Goal: Transaction & Acquisition: Purchase product/service

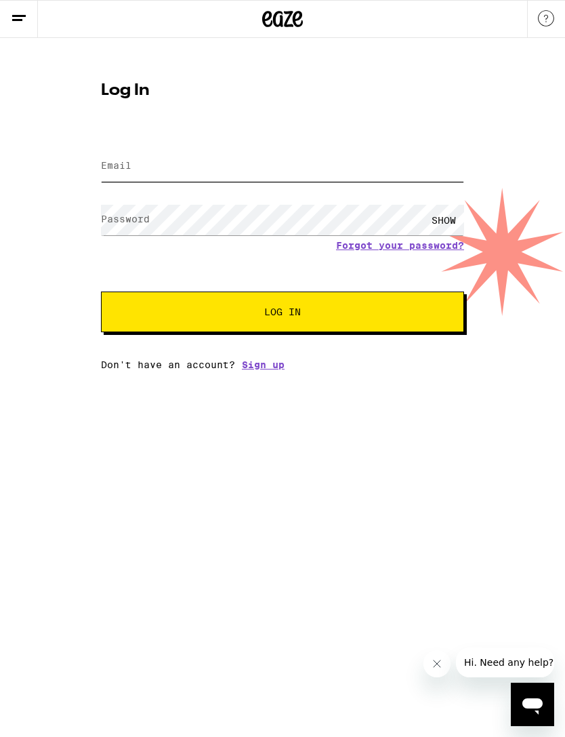
type input "[EMAIL_ADDRESS][DOMAIN_NAME]"
click at [283, 314] on button "Log In" at bounding box center [282, 312] width 363 height 41
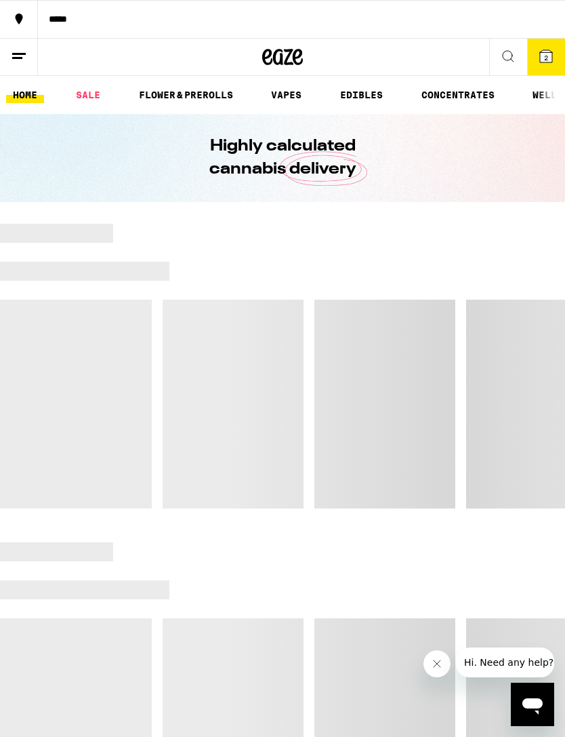
click at [89, 94] on link "SALE" at bounding box center [88, 95] width 38 height 16
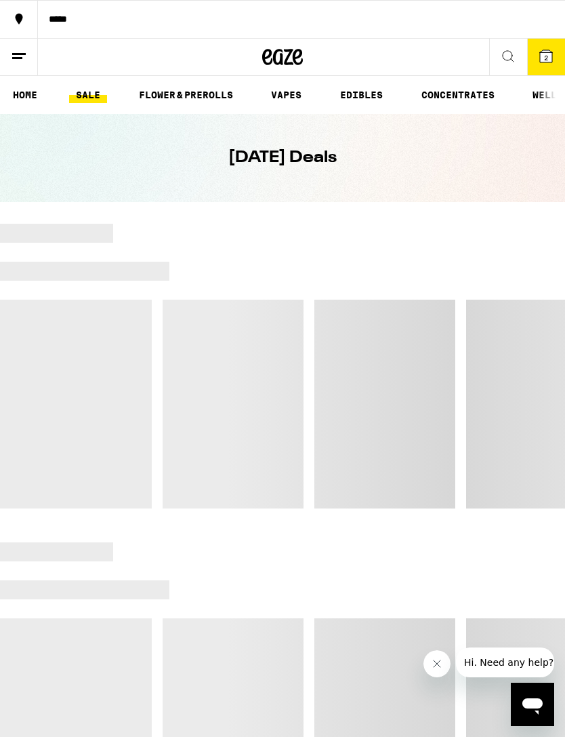
click at [548, 61] on span "2" at bounding box center [546, 58] width 4 height 8
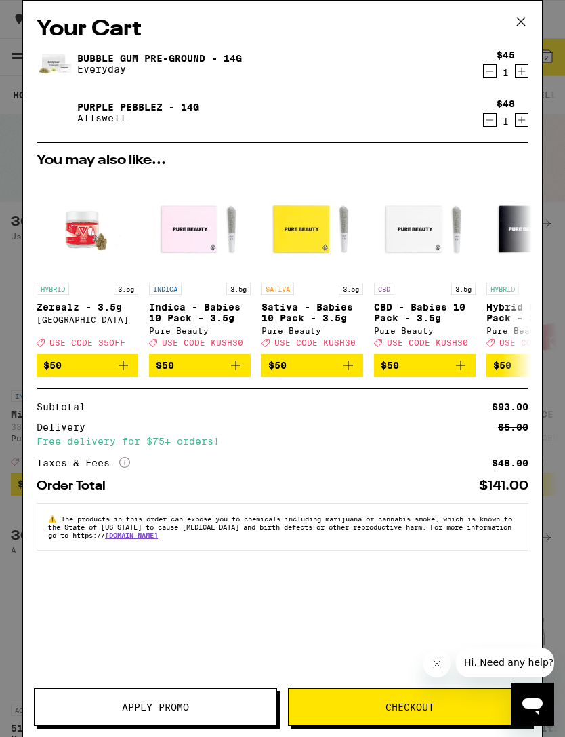
click at [494, 74] on icon "Decrement" at bounding box center [490, 71] width 12 height 16
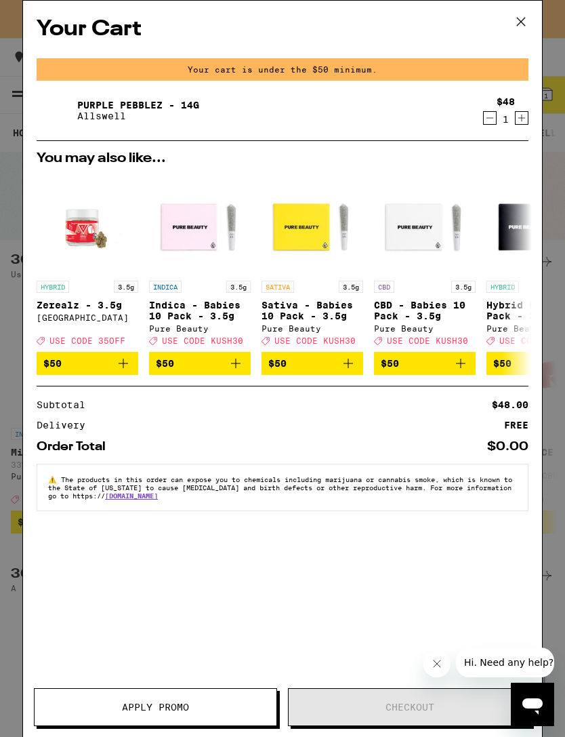
click at [492, 121] on icon "Decrement" at bounding box center [490, 118] width 12 height 16
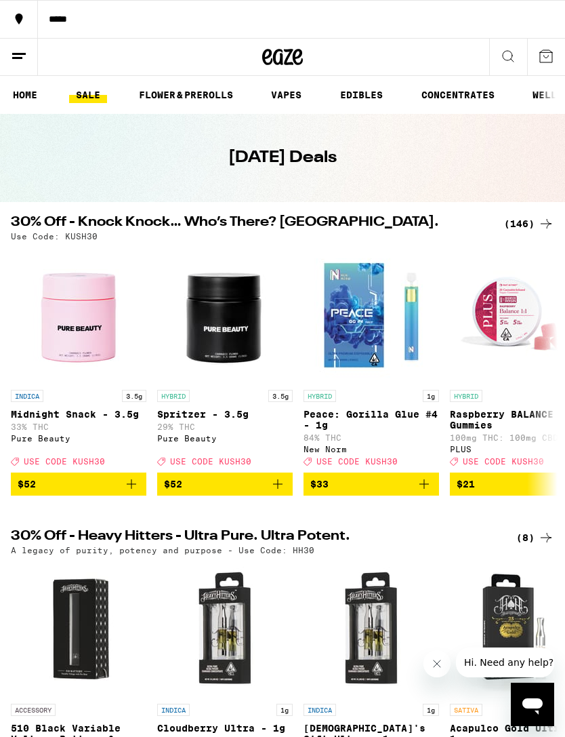
click at [520, 226] on div "(146)" at bounding box center [529, 224] width 50 height 16
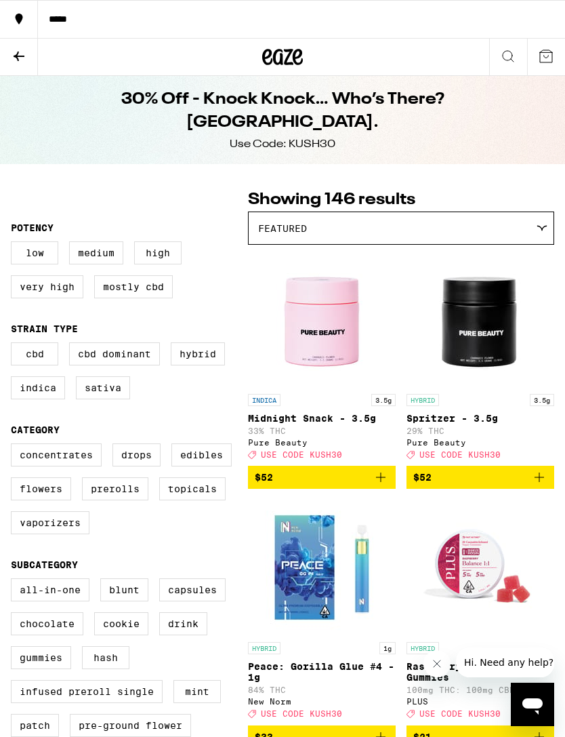
click at [197, 362] on label "Hybrid" at bounding box center [198, 353] width 54 height 23
click at [14, 345] on input "Hybrid" at bounding box center [14, 344] width 1 height 1
checkbox input "true"
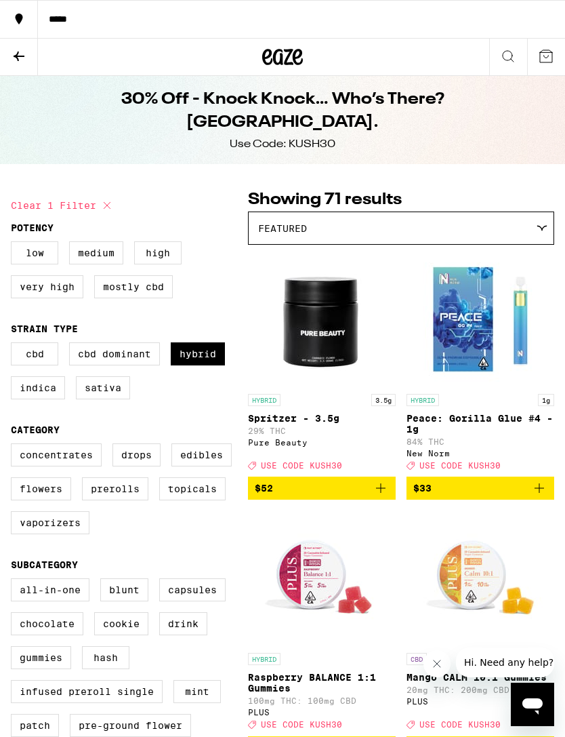
click at [35, 500] on label "Flowers" at bounding box center [41, 488] width 60 height 23
click at [14, 446] on input "Flowers" at bounding box center [14, 445] width 1 height 1
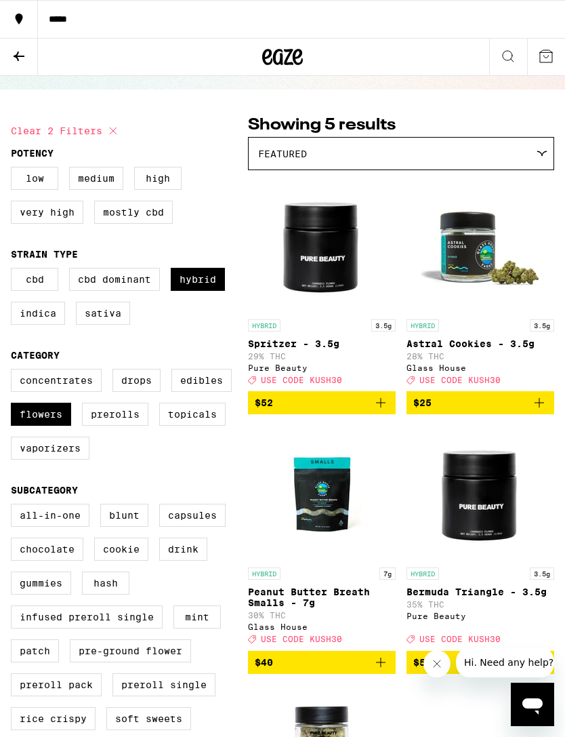
scroll to position [74, 0]
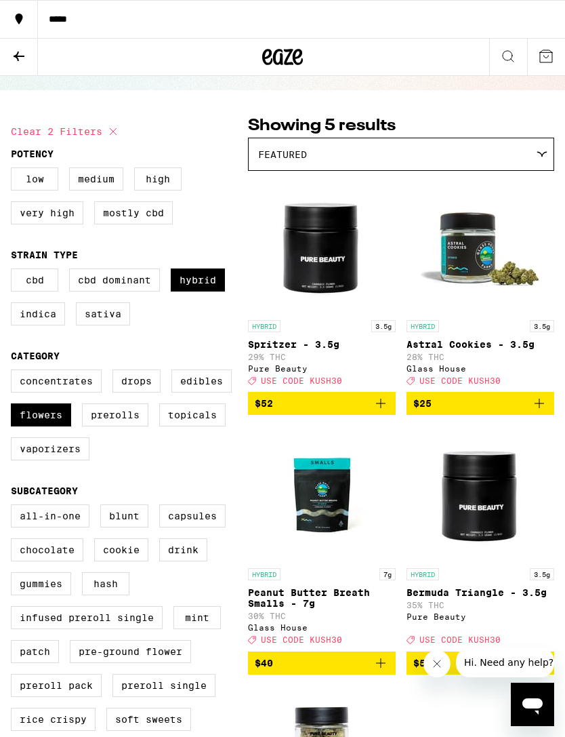
click at [34, 426] on label "Flowers" at bounding box center [41, 414] width 60 height 23
click at [14, 372] on input "Flowers" at bounding box center [14, 372] width 1 height 1
checkbox input "false"
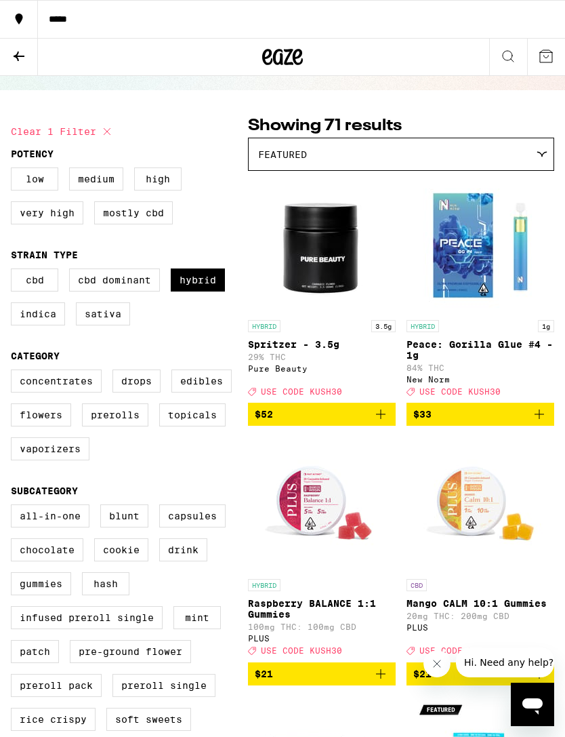
click at [191, 279] on label "Hybrid" at bounding box center [198, 279] width 54 height 23
click at [14, 271] on input "Hybrid" at bounding box center [14, 270] width 1 height 1
checkbox input "false"
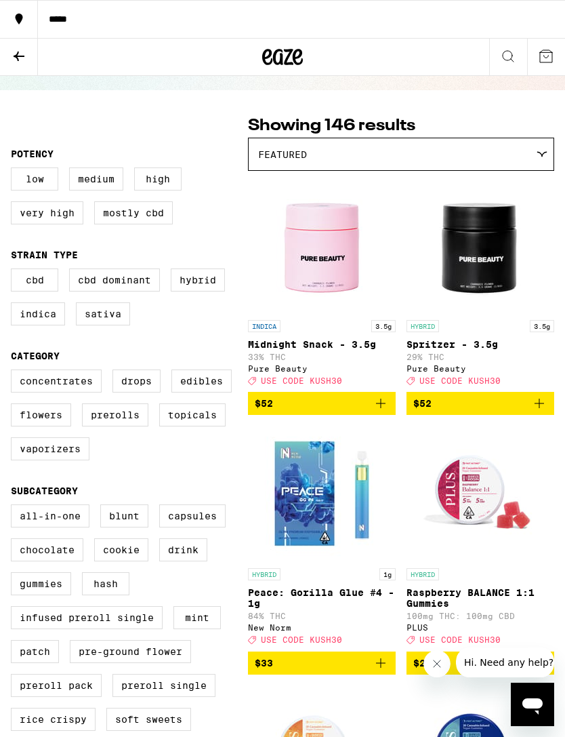
click at [16, 58] on icon at bounding box center [19, 56] width 16 height 16
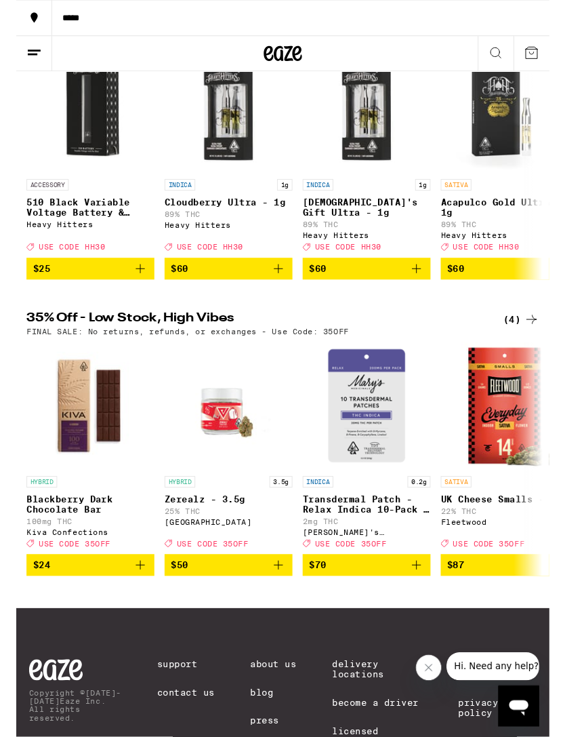
scroll to position [522, 0]
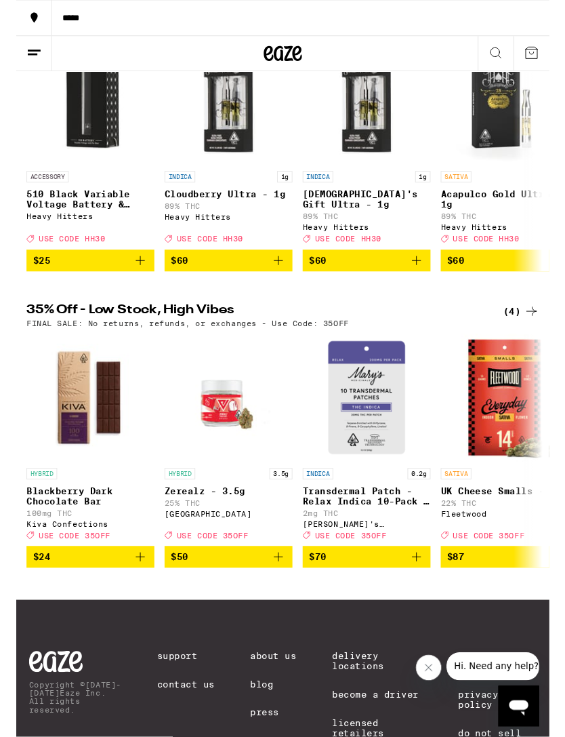
click at [536, 338] on div "(4)" at bounding box center [536, 330] width 38 height 16
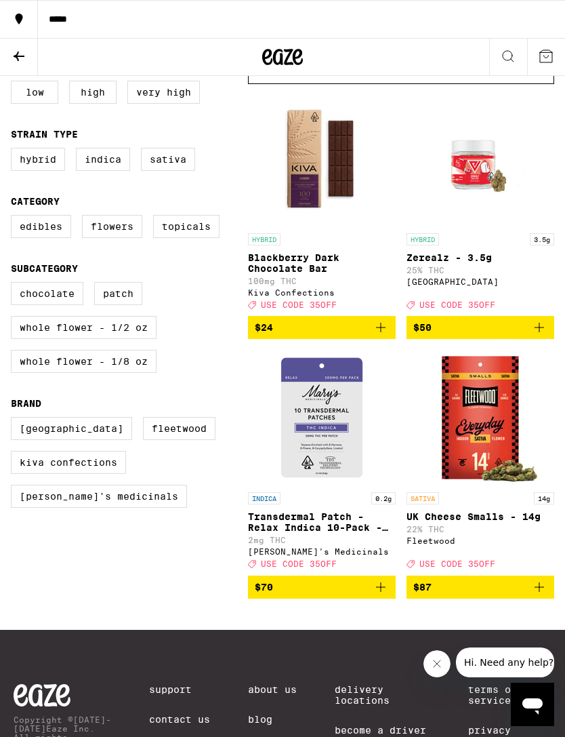
scroll to position [160, 0]
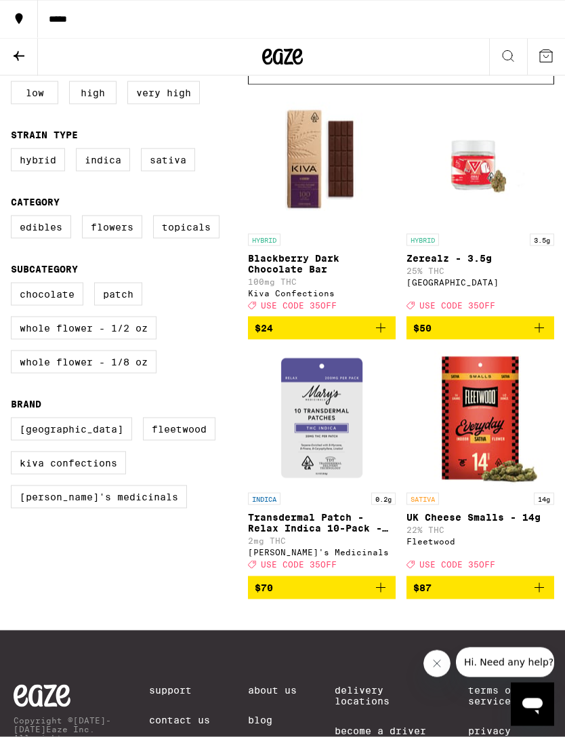
click at [19, 61] on icon at bounding box center [19, 56] width 16 height 16
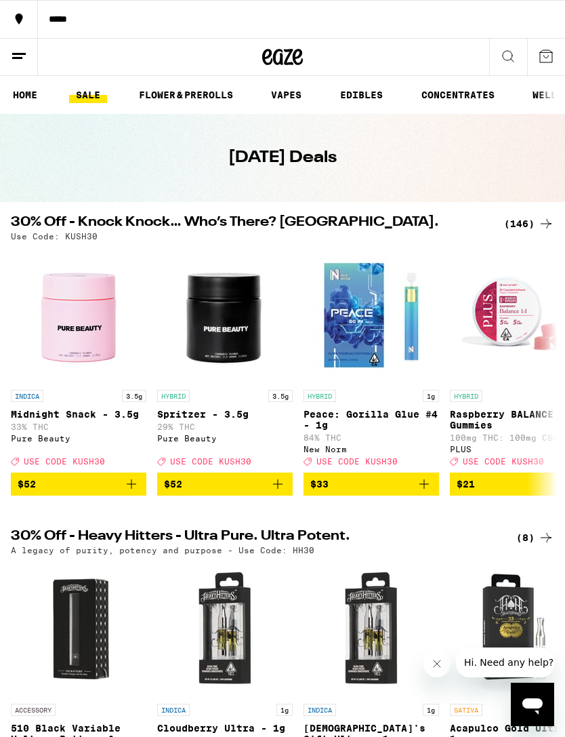
click at [31, 96] on link "HOME" at bounding box center [25, 95] width 38 height 16
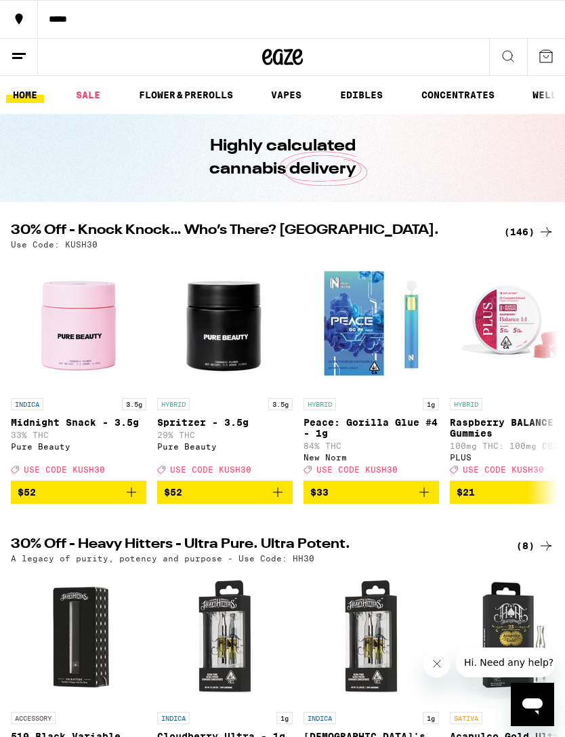
click at [163, 95] on link "FLOWER & PREROLLS" at bounding box center [186, 95] width 108 height 16
click at [163, 94] on link "FLOWER & PREROLLS" at bounding box center [186, 95] width 108 height 16
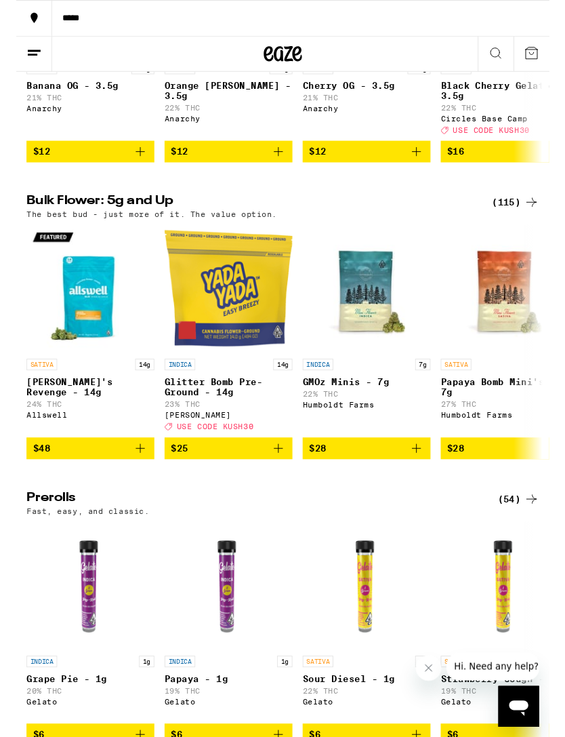
scroll to position [353, 0]
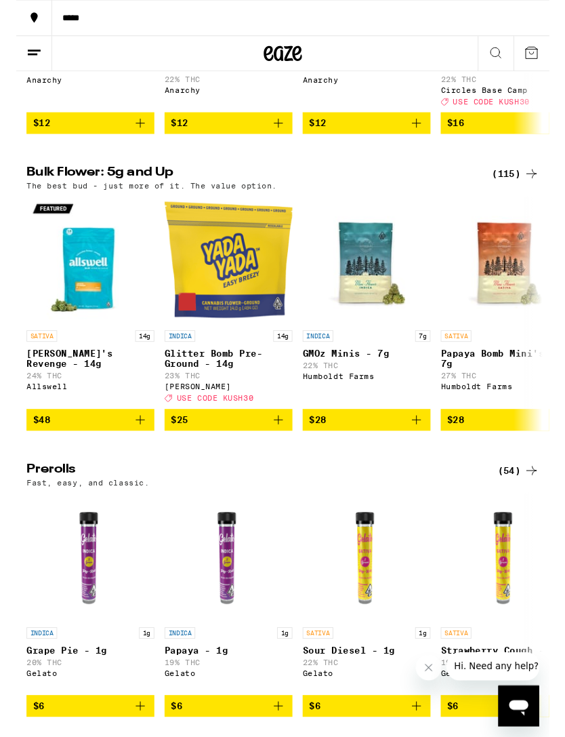
click at [536, 193] on div "(115)" at bounding box center [529, 184] width 50 height 16
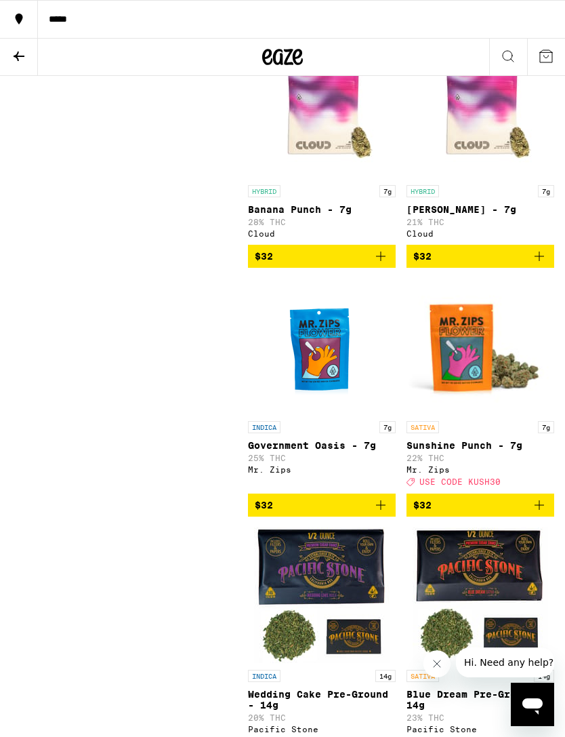
scroll to position [1645, 0]
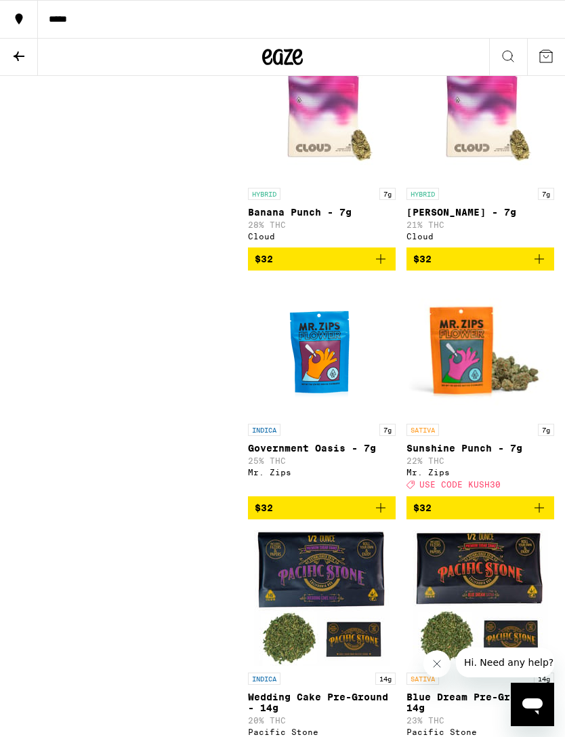
click at [386, 267] on icon "Add to bag" at bounding box center [381, 259] width 16 height 16
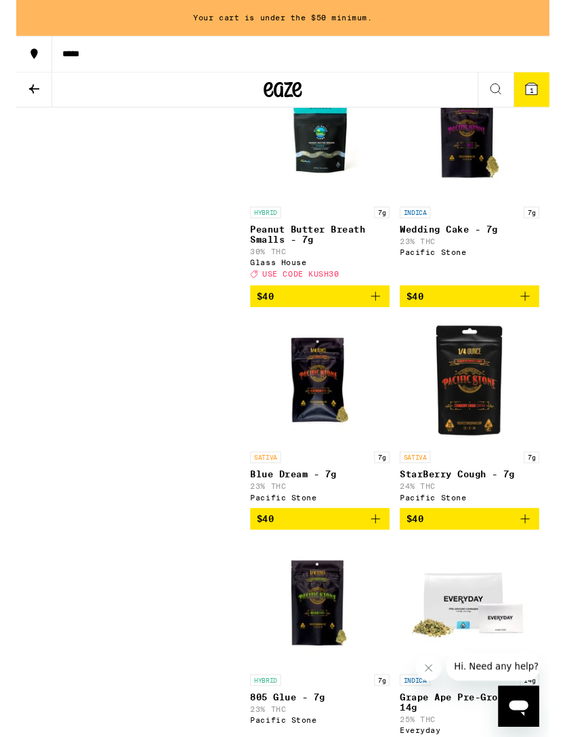
scroll to position [3620, 0]
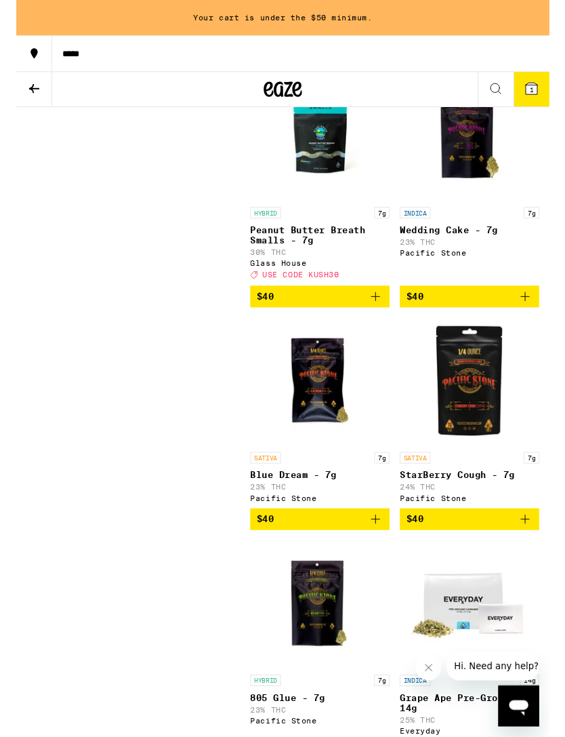
click at [386, 323] on icon "Add to bag" at bounding box center [381, 314] width 16 height 16
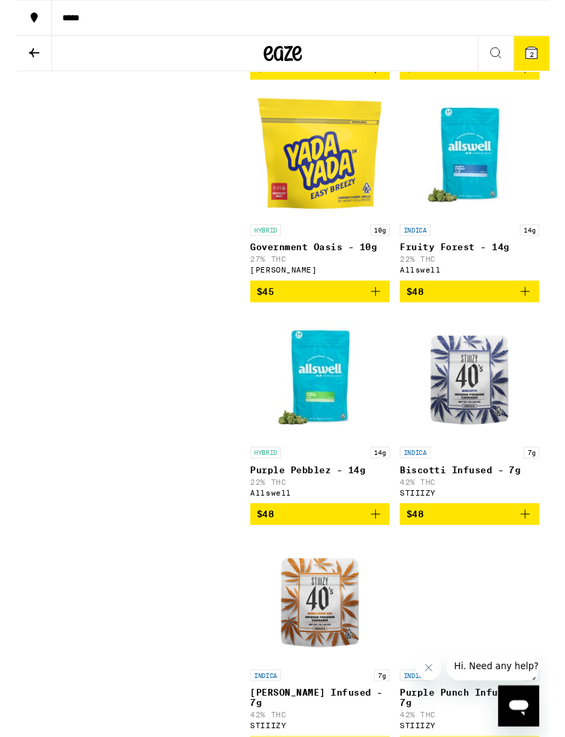
scroll to position [4798, 0]
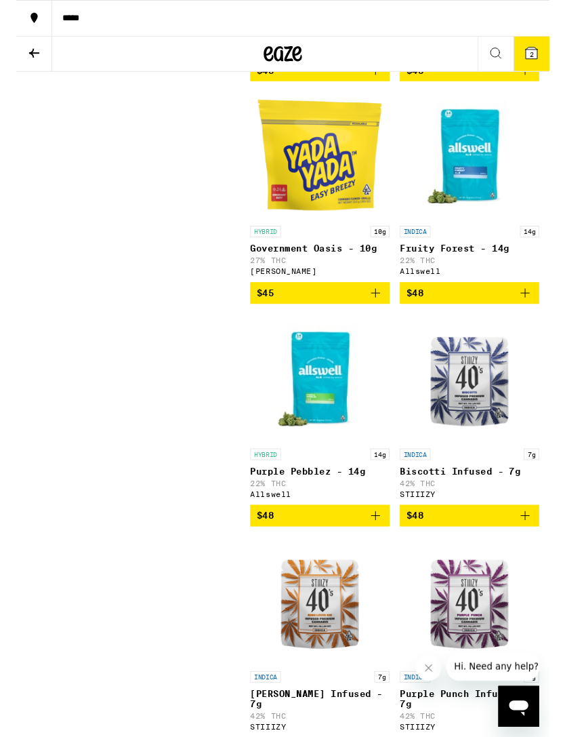
click at [385, 555] on icon "Add to bag" at bounding box center [381, 546] width 16 height 16
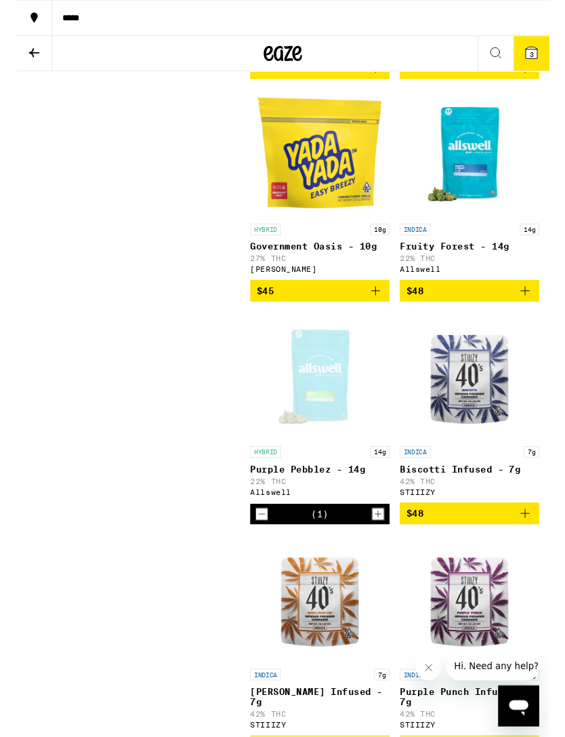
scroll to position [4801, 0]
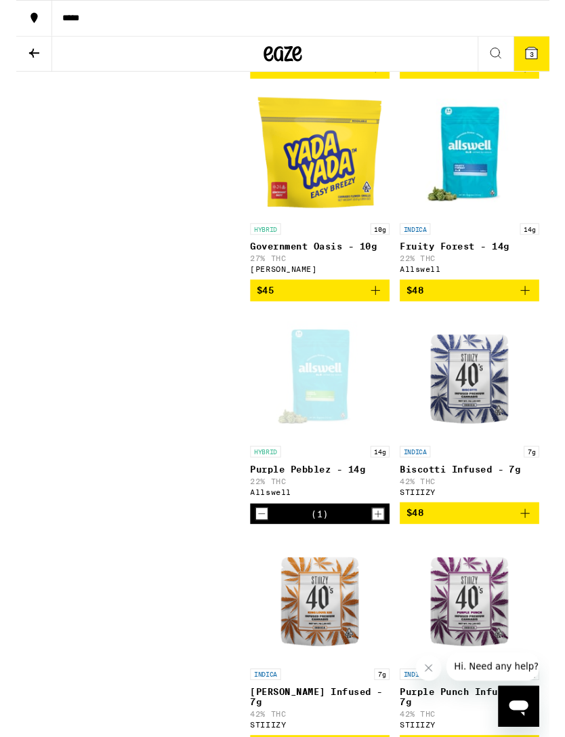
click at [263, 553] on icon "Decrement" at bounding box center [260, 544] width 12 height 16
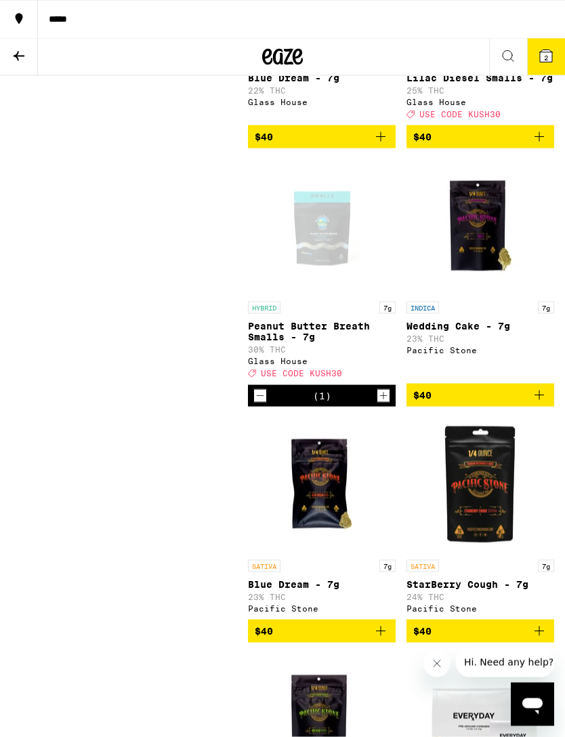
click at [265, 404] on icon "Decrement" at bounding box center [260, 396] width 12 height 16
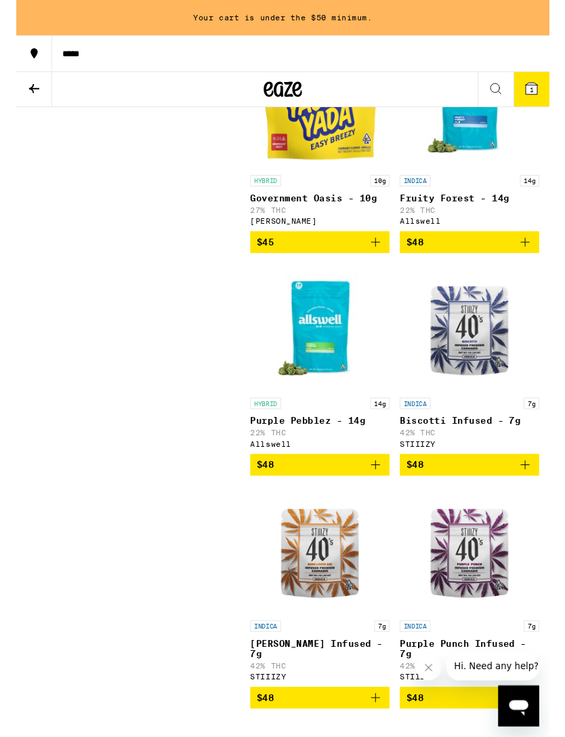
scroll to position [4891, 0]
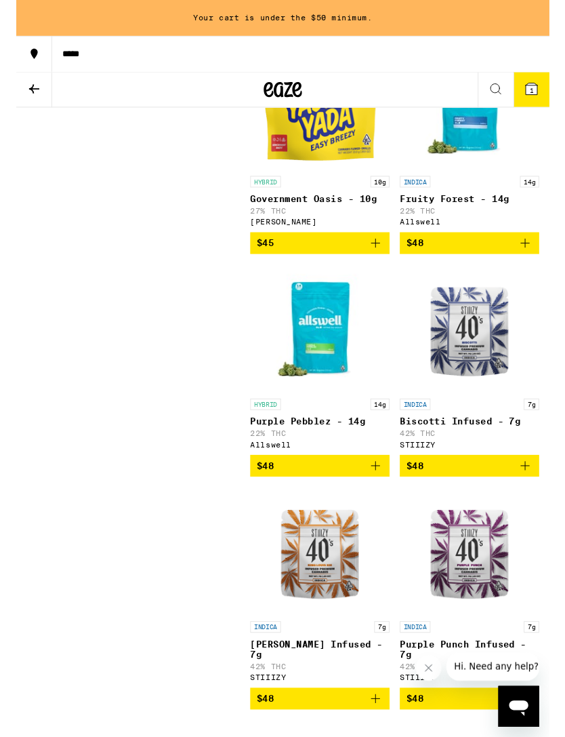
click at [382, 502] on icon "Add to bag" at bounding box center [381, 493] width 16 height 16
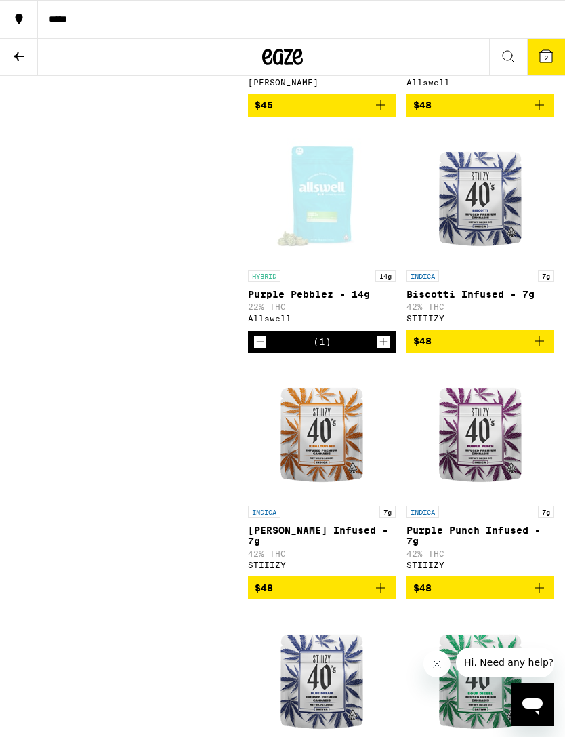
scroll to position [4963, 0]
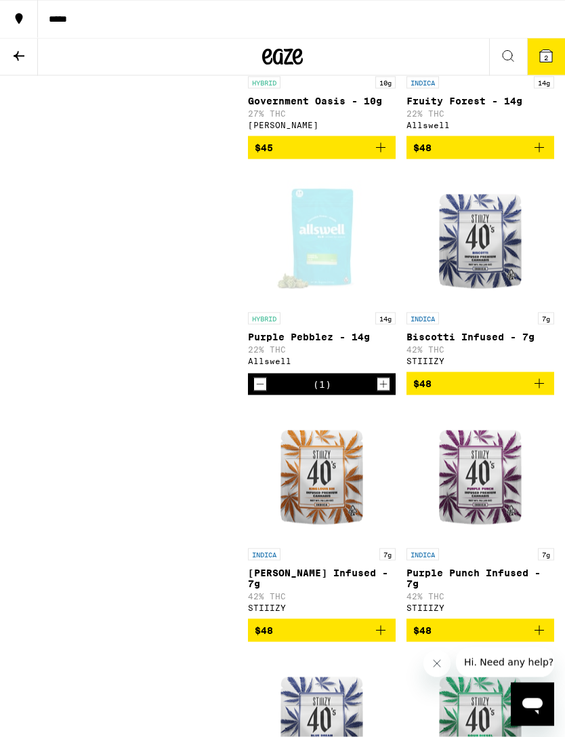
click at [266, 393] on icon "Decrement" at bounding box center [260, 384] width 12 height 16
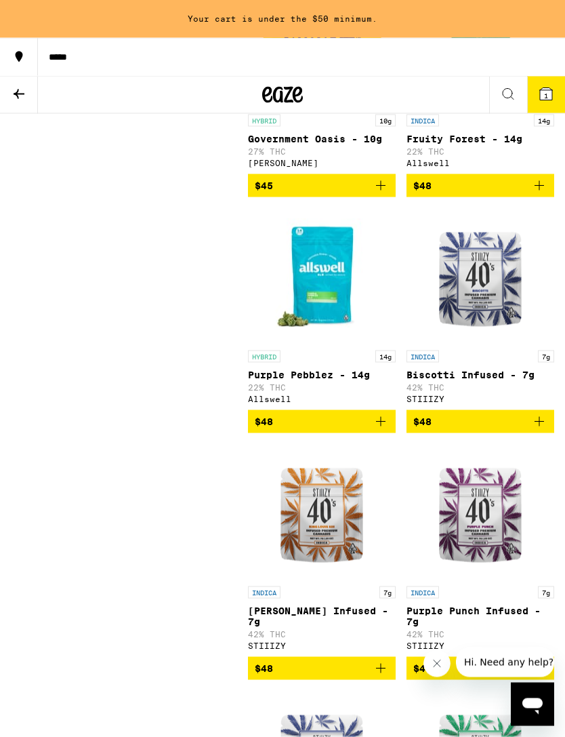
scroll to position [4963, 0]
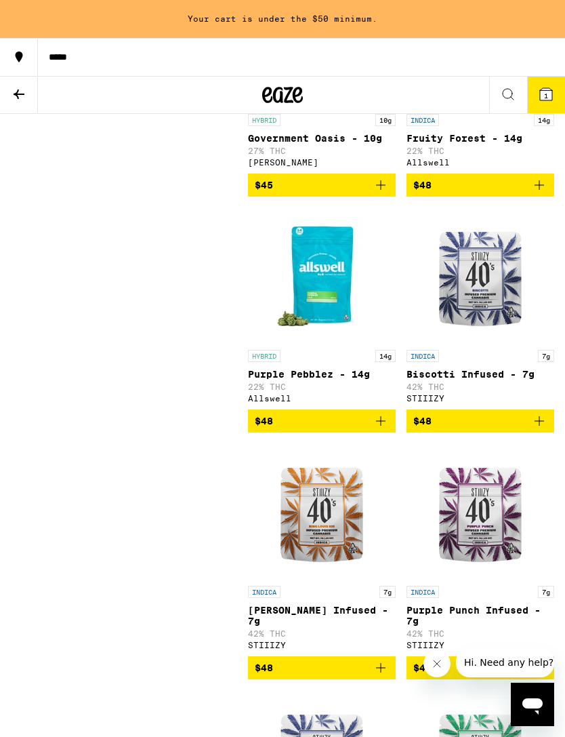
click at [383, 429] on icon "Add to bag" at bounding box center [381, 421] width 16 height 16
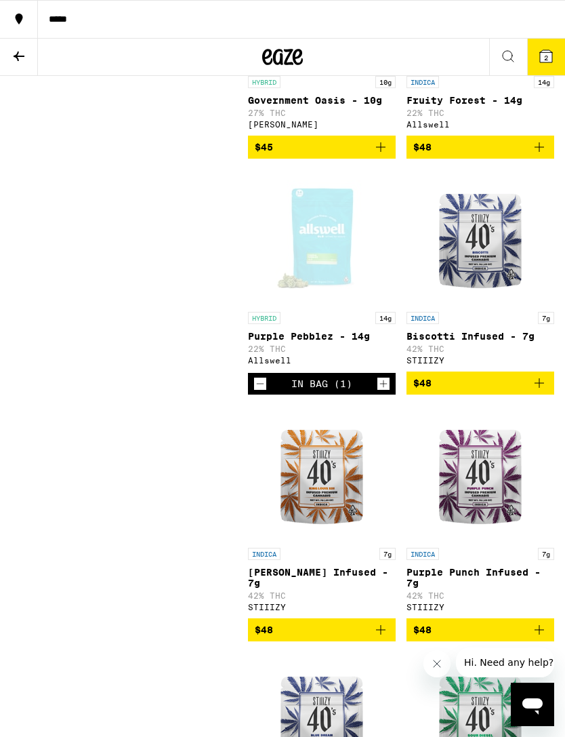
click at [547, 57] on span "2" at bounding box center [546, 58] width 4 height 8
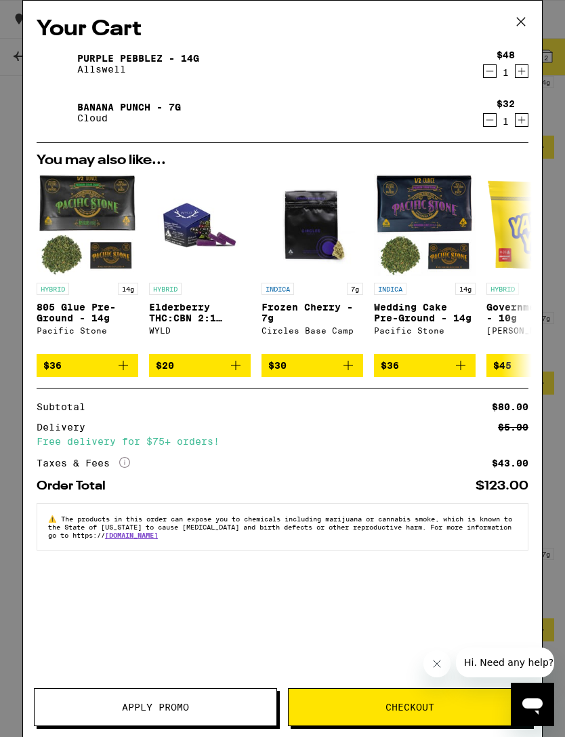
click at [102, 102] on link "Banana Punch - 7g" at bounding box center [129, 107] width 104 height 11
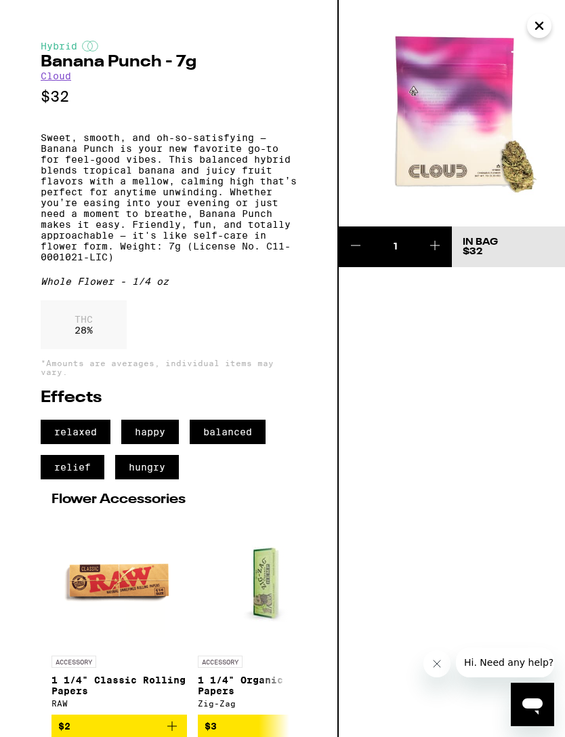
click at [359, 243] on icon at bounding box center [356, 245] width 16 height 16
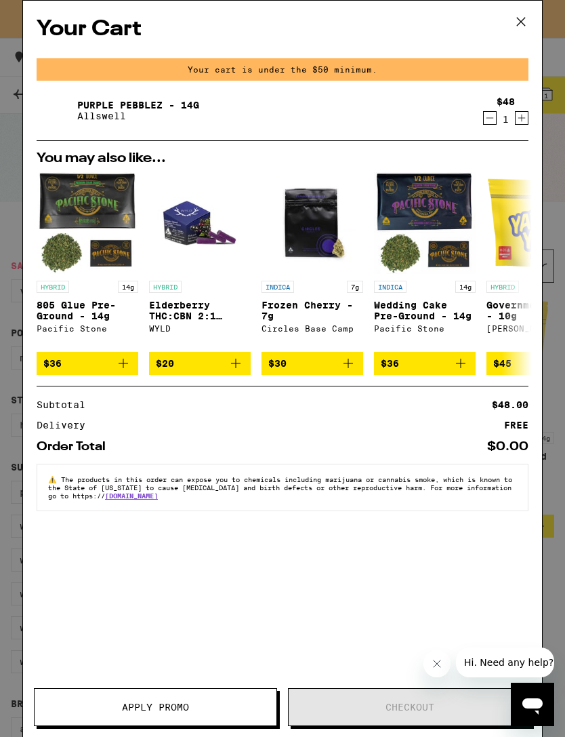
click at [122, 368] on icon "Add to bag" at bounding box center [123, 363] width 9 height 9
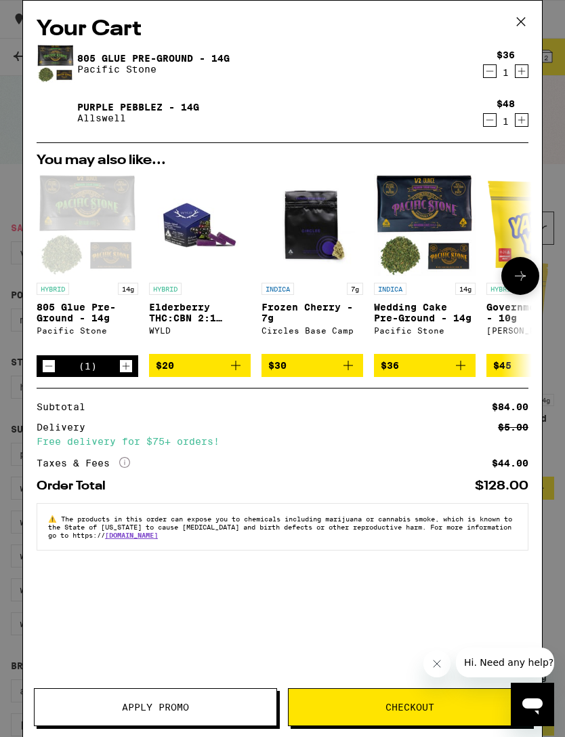
click at [92, 111] on link "Purple Pebblez - 14g" at bounding box center [138, 107] width 122 height 11
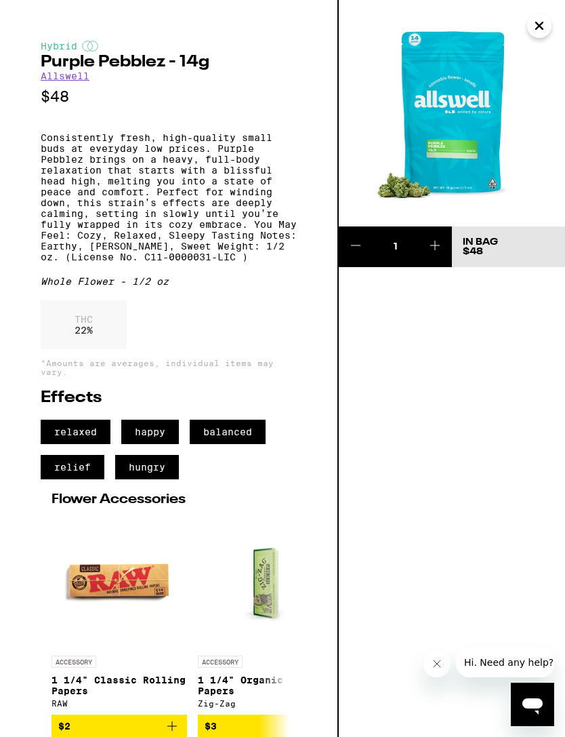
click at [536, 25] on icon "Close" at bounding box center [540, 26] width 16 height 20
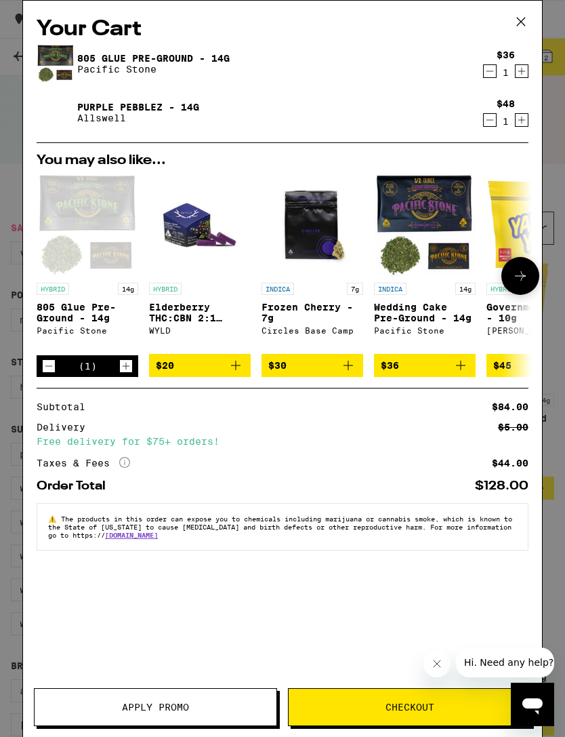
click at [492, 119] on icon "Decrement" at bounding box center [490, 120] width 12 height 16
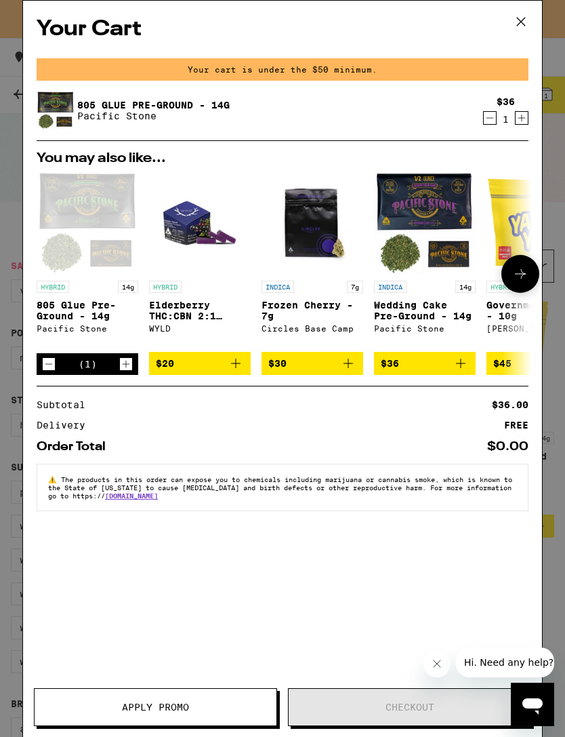
click at [513, 20] on icon at bounding box center [521, 22] width 20 height 20
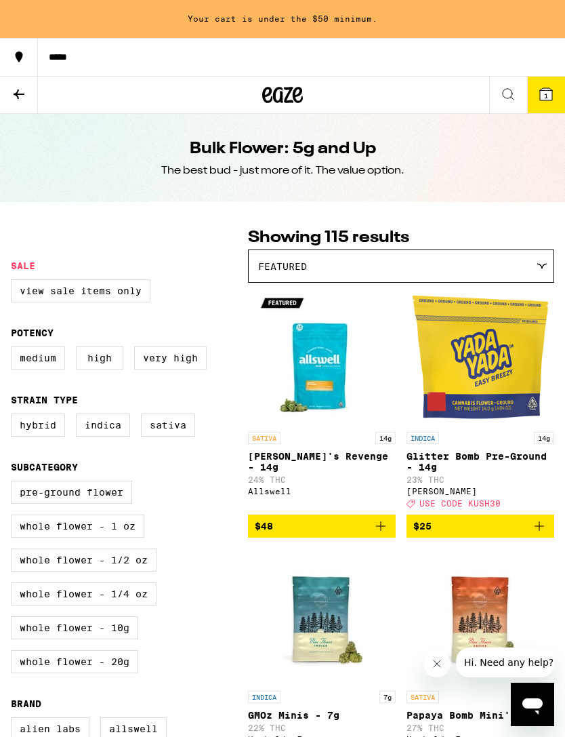
click at [41, 296] on label "View Sale Items Only" at bounding box center [81, 290] width 140 height 23
click at [14, 282] on input "View Sale Items Only" at bounding box center [14, 281] width 1 height 1
checkbox input "true"
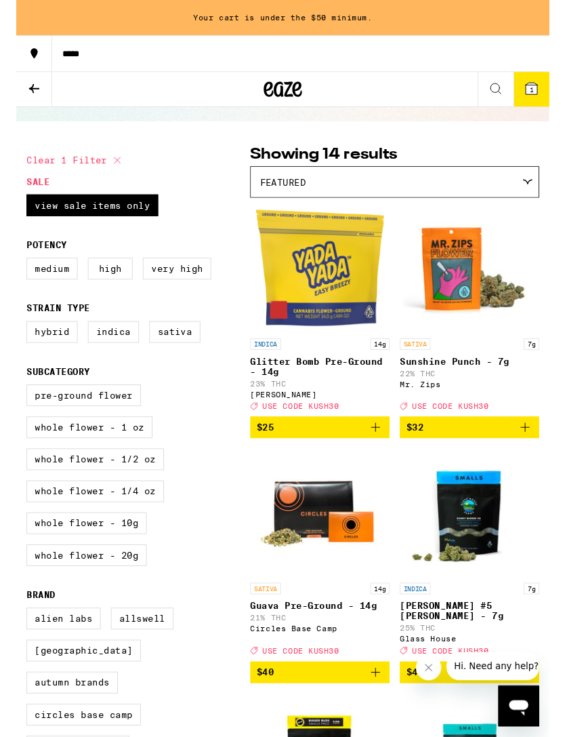
scroll to position [74, 0]
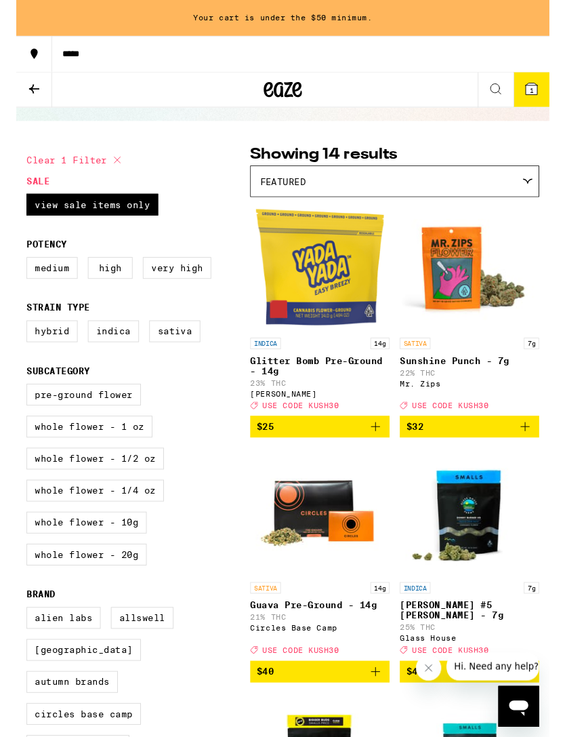
click at [378, 720] on icon "Add to bag" at bounding box center [381, 712] width 16 height 16
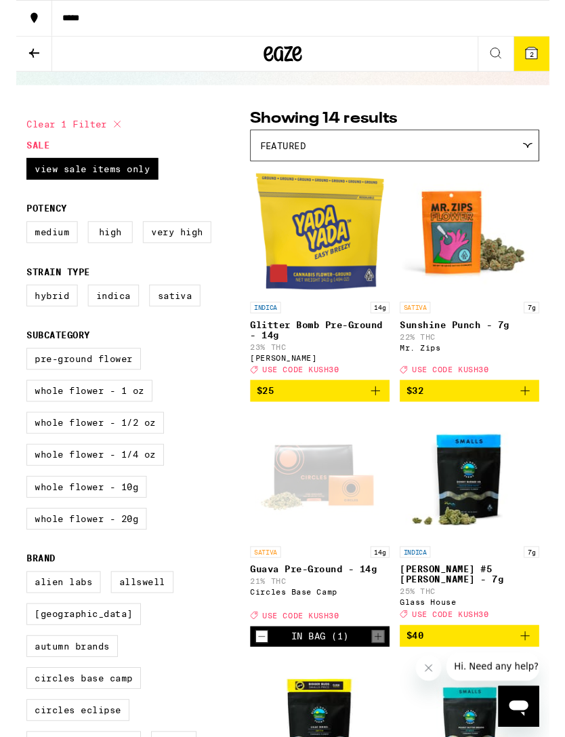
click at [545, 59] on span "2" at bounding box center [546, 58] width 4 height 8
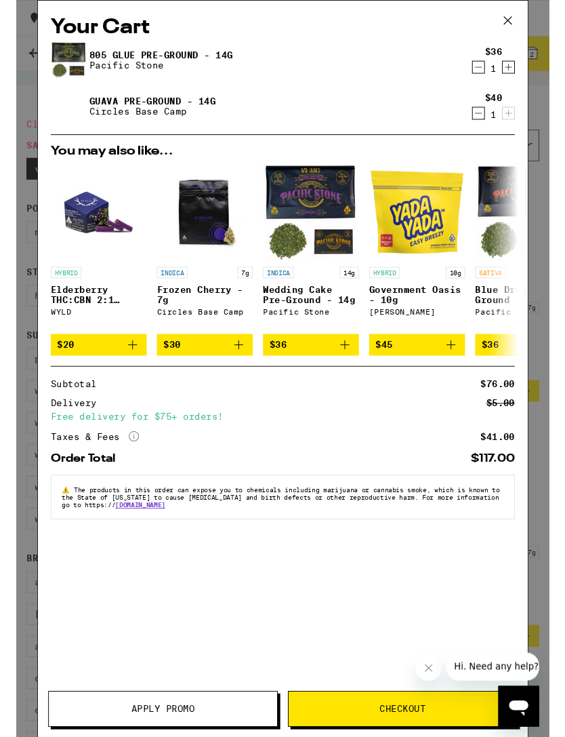
click at [155, 736] on span "Apply Promo" at bounding box center [155, 750] width 67 height 9
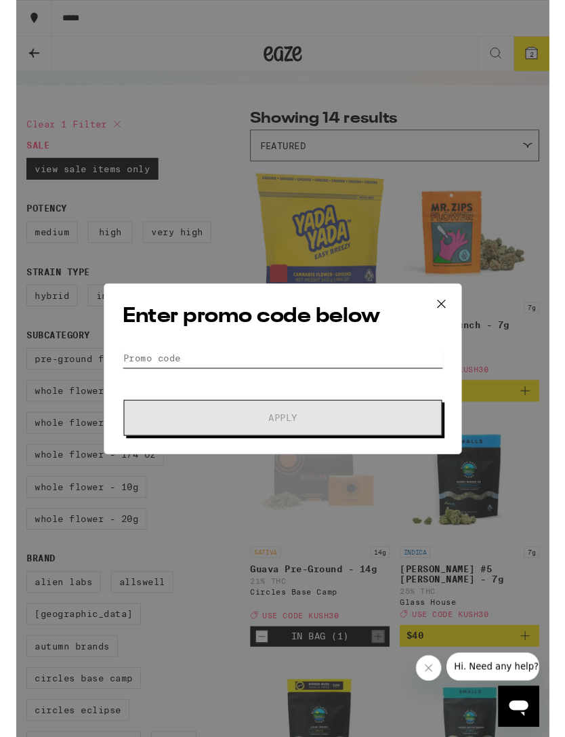
click at [390, 374] on input "Promo Code" at bounding box center [283, 379] width 340 height 20
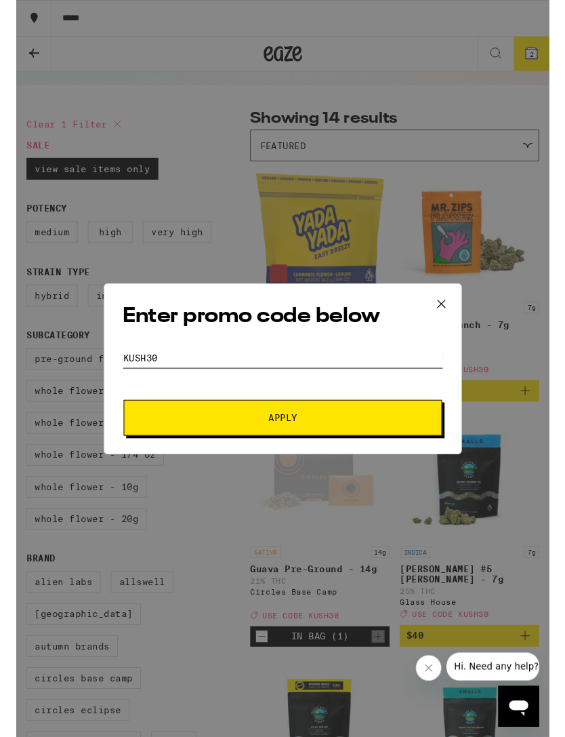
type input "Kush30"
click at [416, 448] on button "Apply" at bounding box center [283, 443] width 338 height 38
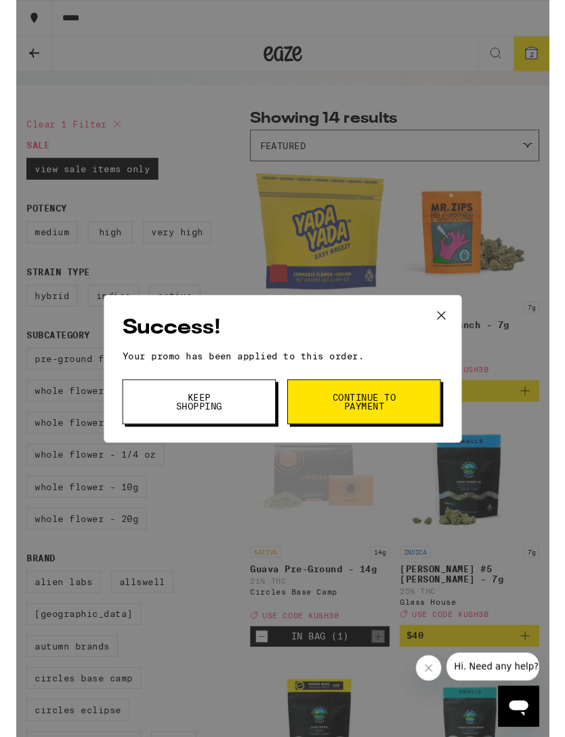
click at [404, 426] on button "Continue to payment" at bounding box center [368, 425] width 163 height 47
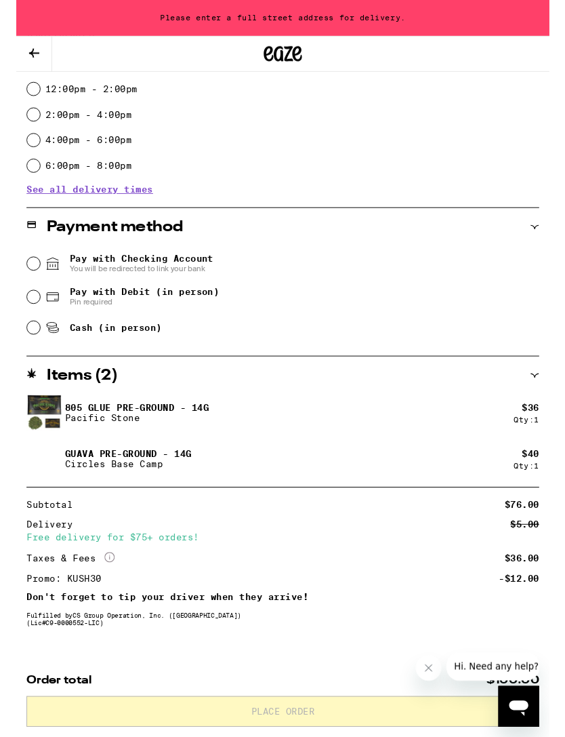
scroll to position [449, 0]
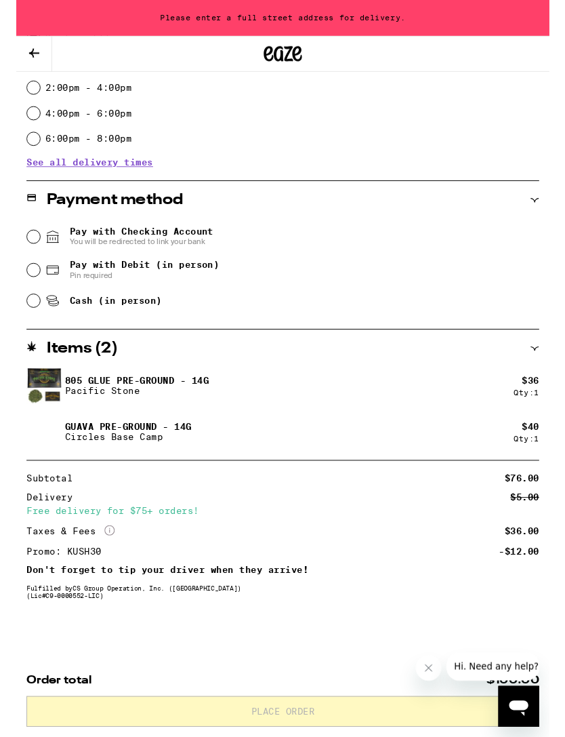
click at [432, 671] on icon "Close message from company" at bounding box center [429, 668] width 7 height 7
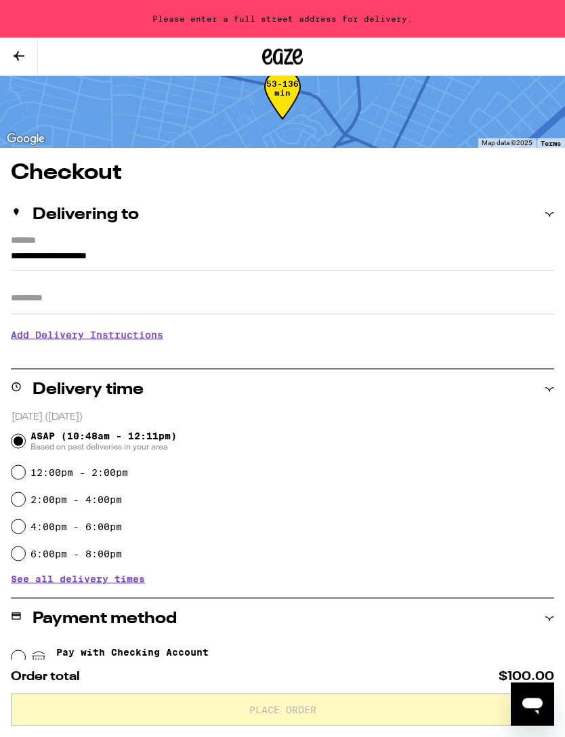
scroll to position [0, 0]
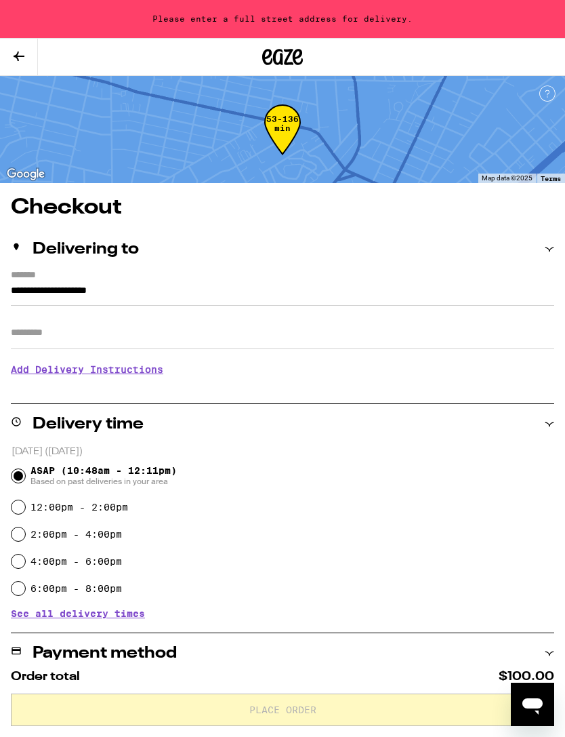
click at [464, 296] on input "**********" at bounding box center [283, 294] width 544 height 23
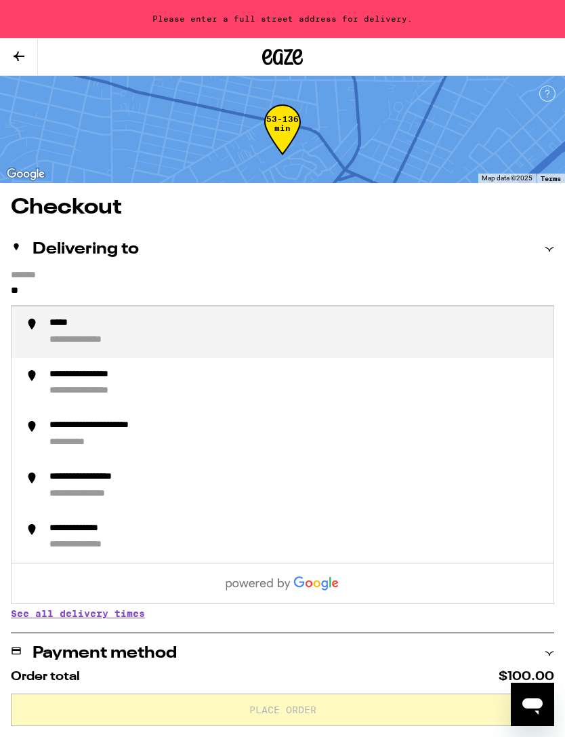
type input "*"
click at [473, 325] on div "**********" at bounding box center [296, 332] width 494 height 30
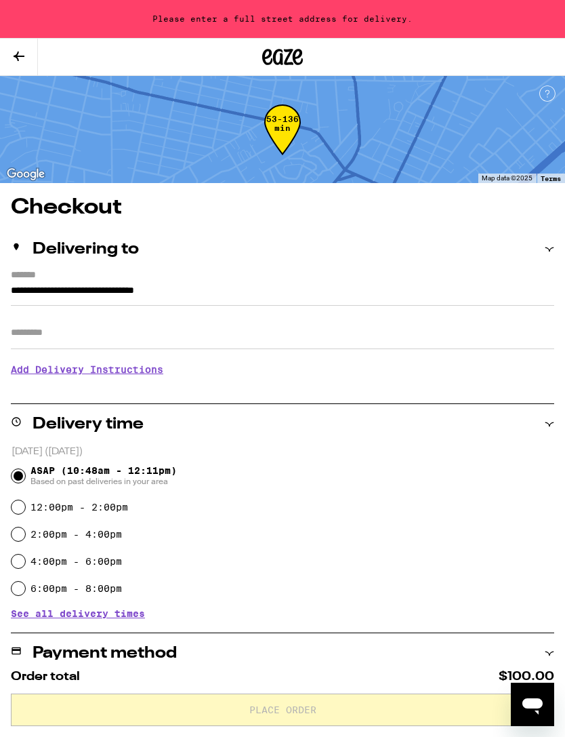
type input "**********"
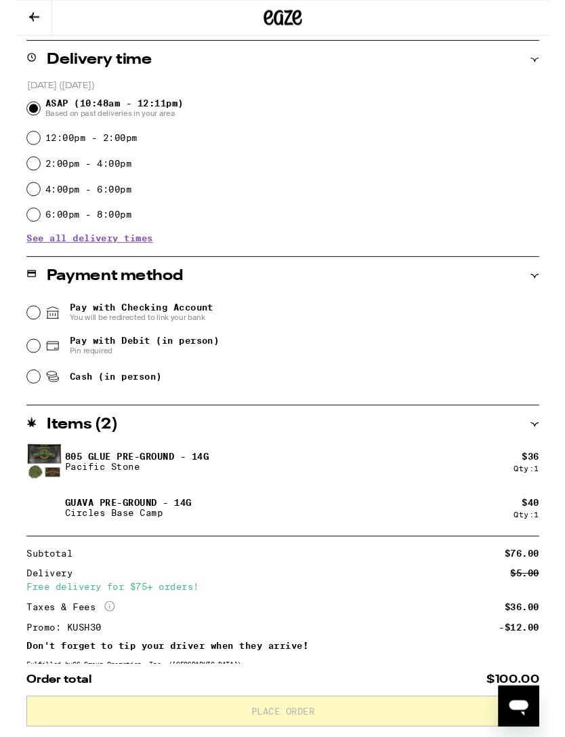
scroll to position [323, 0]
click at [22, 399] on input "Cash (in person)" at bounding box center [19, 399] width 14 height 14
radio input "true"
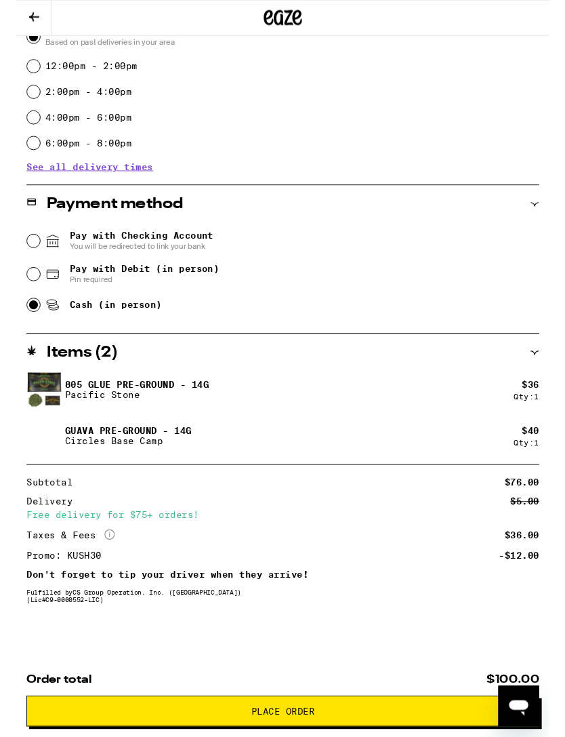
scroll to position [399, 0]
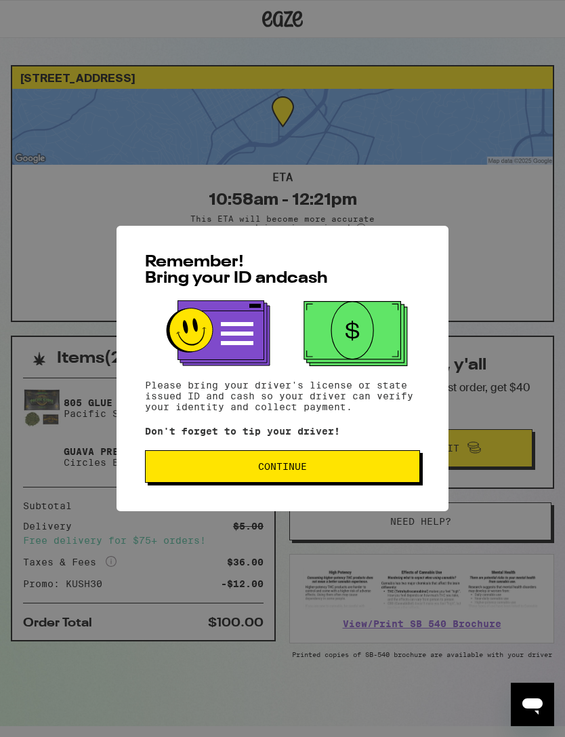
click at [367, 469] on span "Continue" at bounding box center [283, 466] width 252 height 9
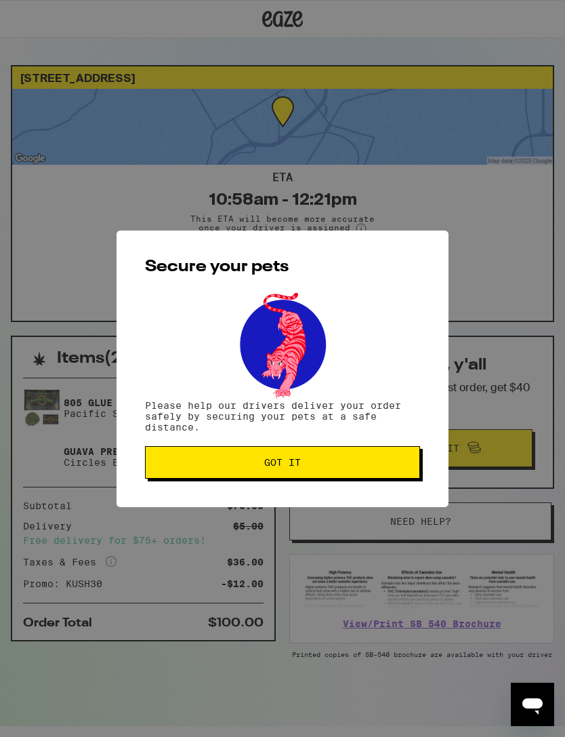
click at [366, 466] on span "Got it" at bounding box center [283, 462] width 252 height 9
